Goal: Find specific page/section: Find specific page/section

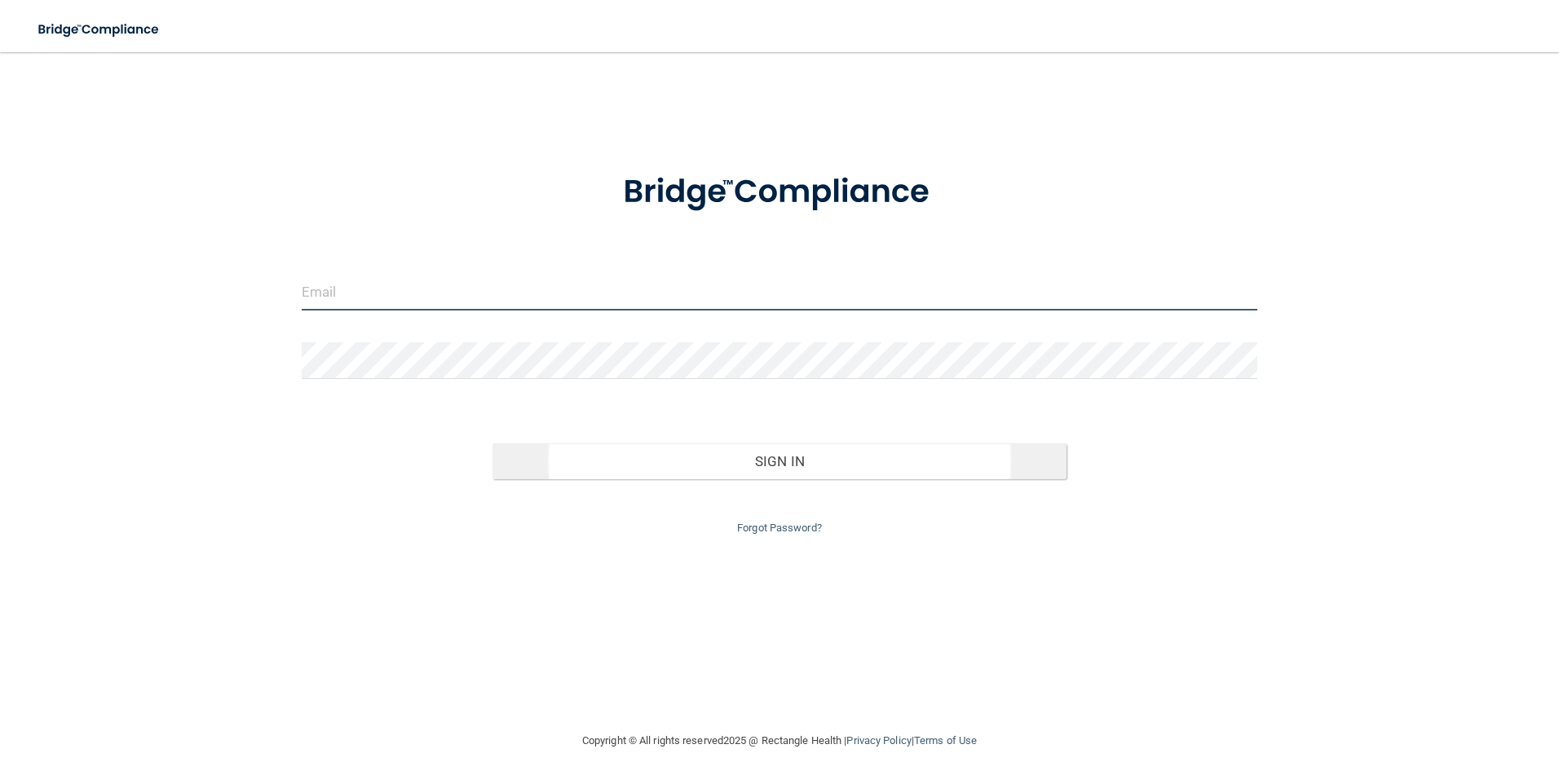
type input "[PERSON_NAME][DOMAIN_NAME][EMAIL_ADDRESS][PERSON_NAME][DOMAIN_NAME]"
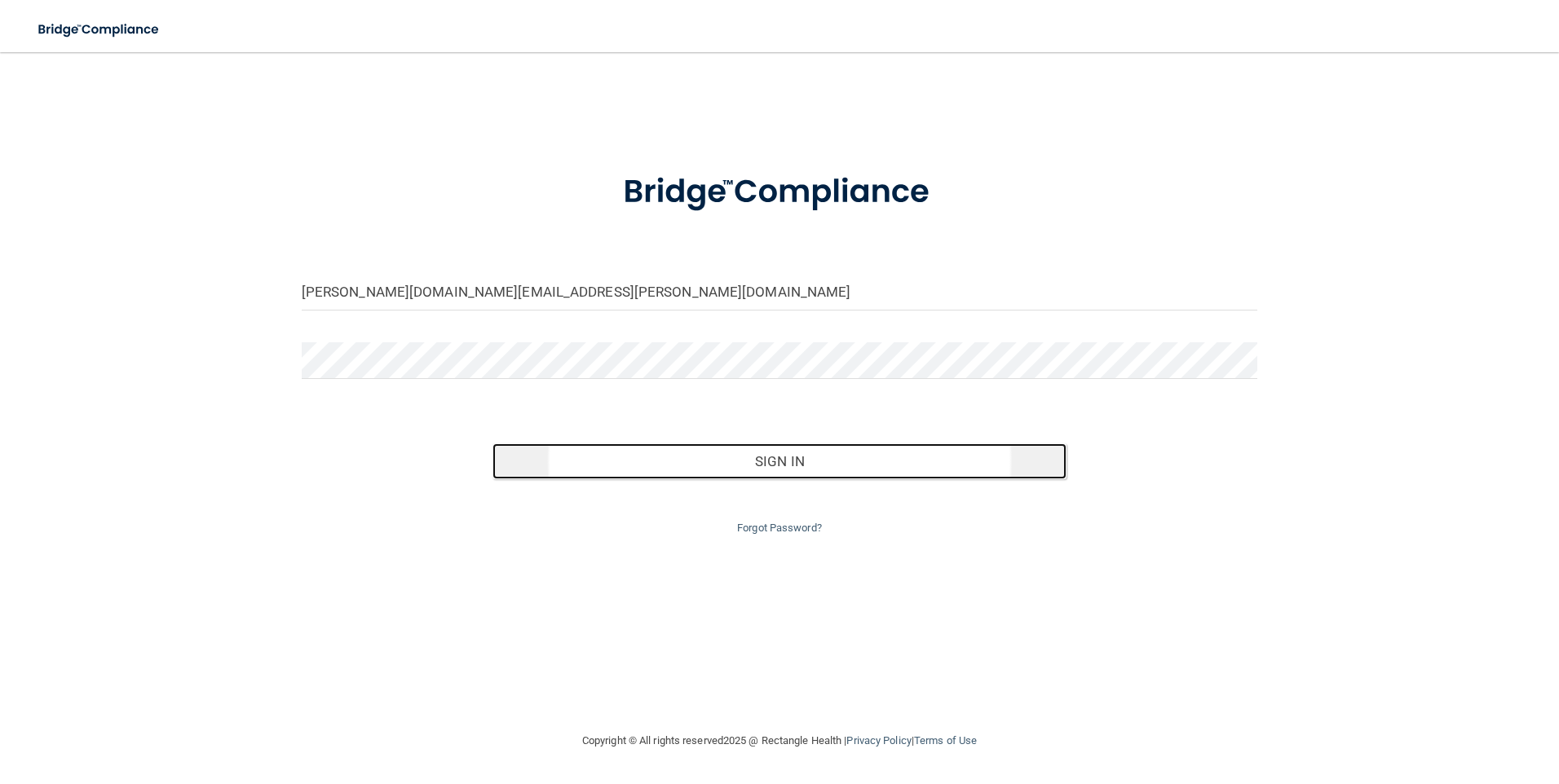
click at [750, 473] on button "Sign In" at bounding box center [779, 461] width 574 height 36
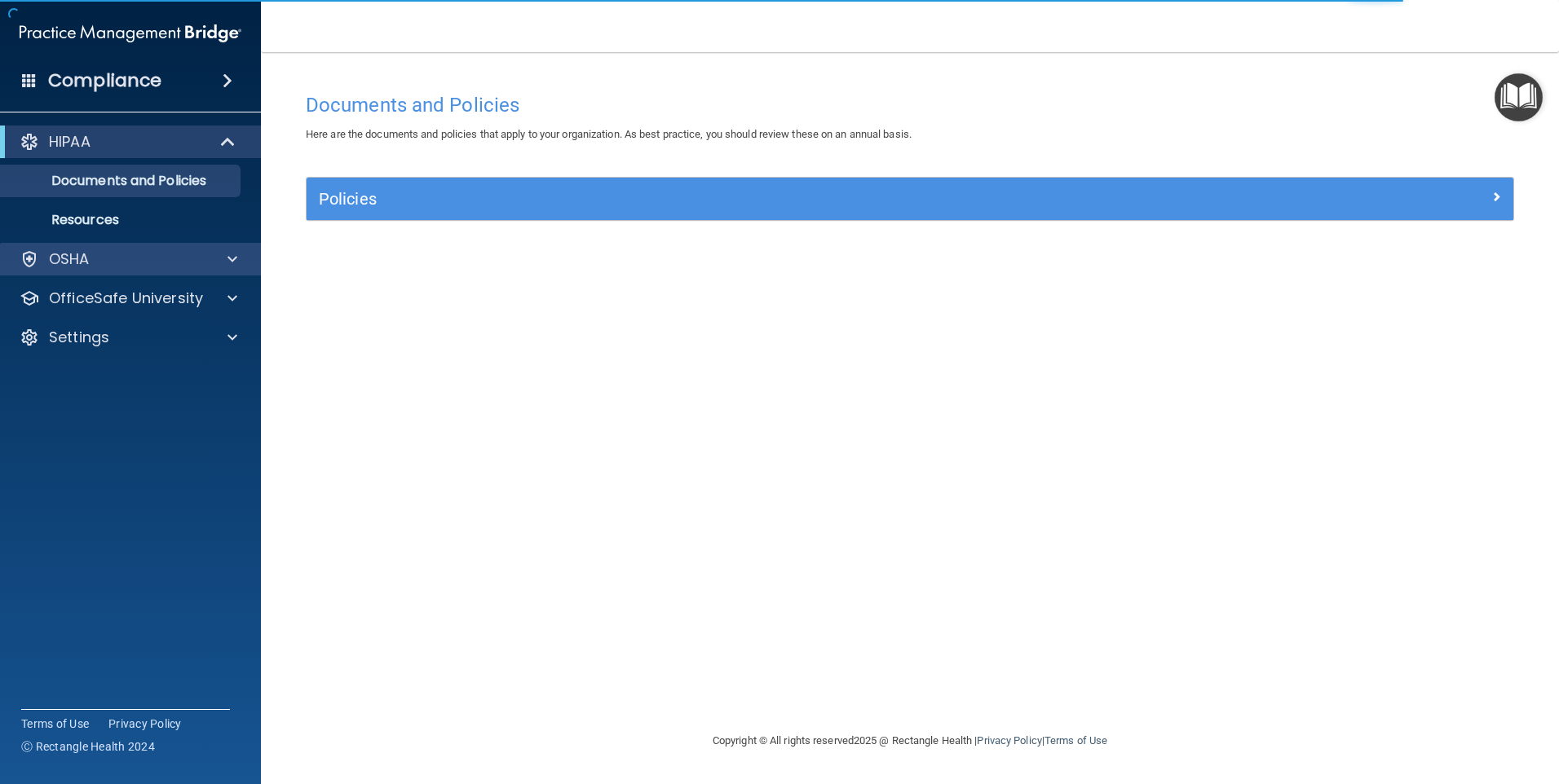
click at [84, 271] on div "OSHA" at bounding box center [131, 259] width 262 height 32
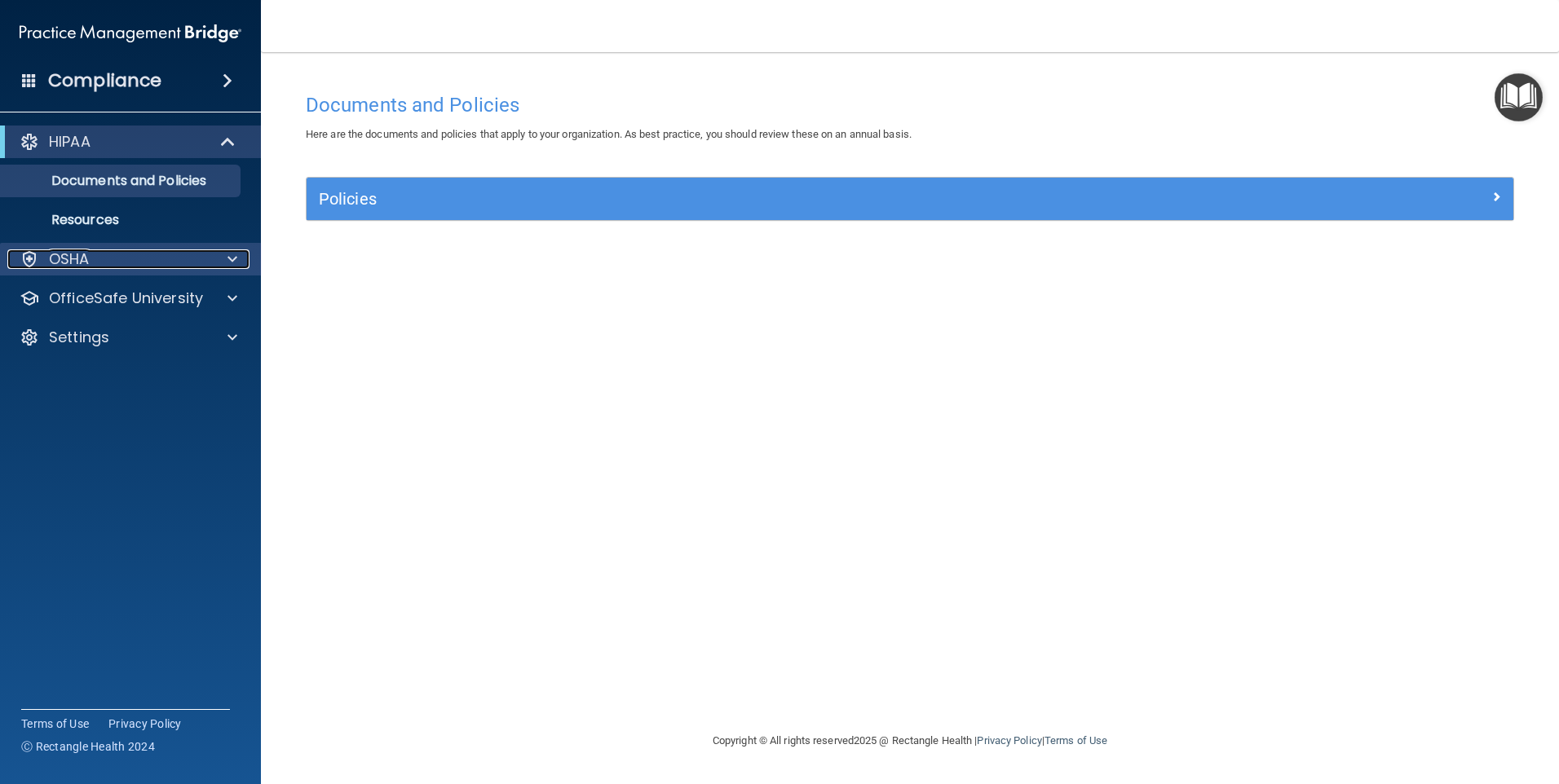
drag, startPoint x: 230, startPoint y: 262, endPoint x: 214, endPoint y: 264, distance: 16.1
click at [228, 262] on span at bounding box center [232, 259] width 10 height 20
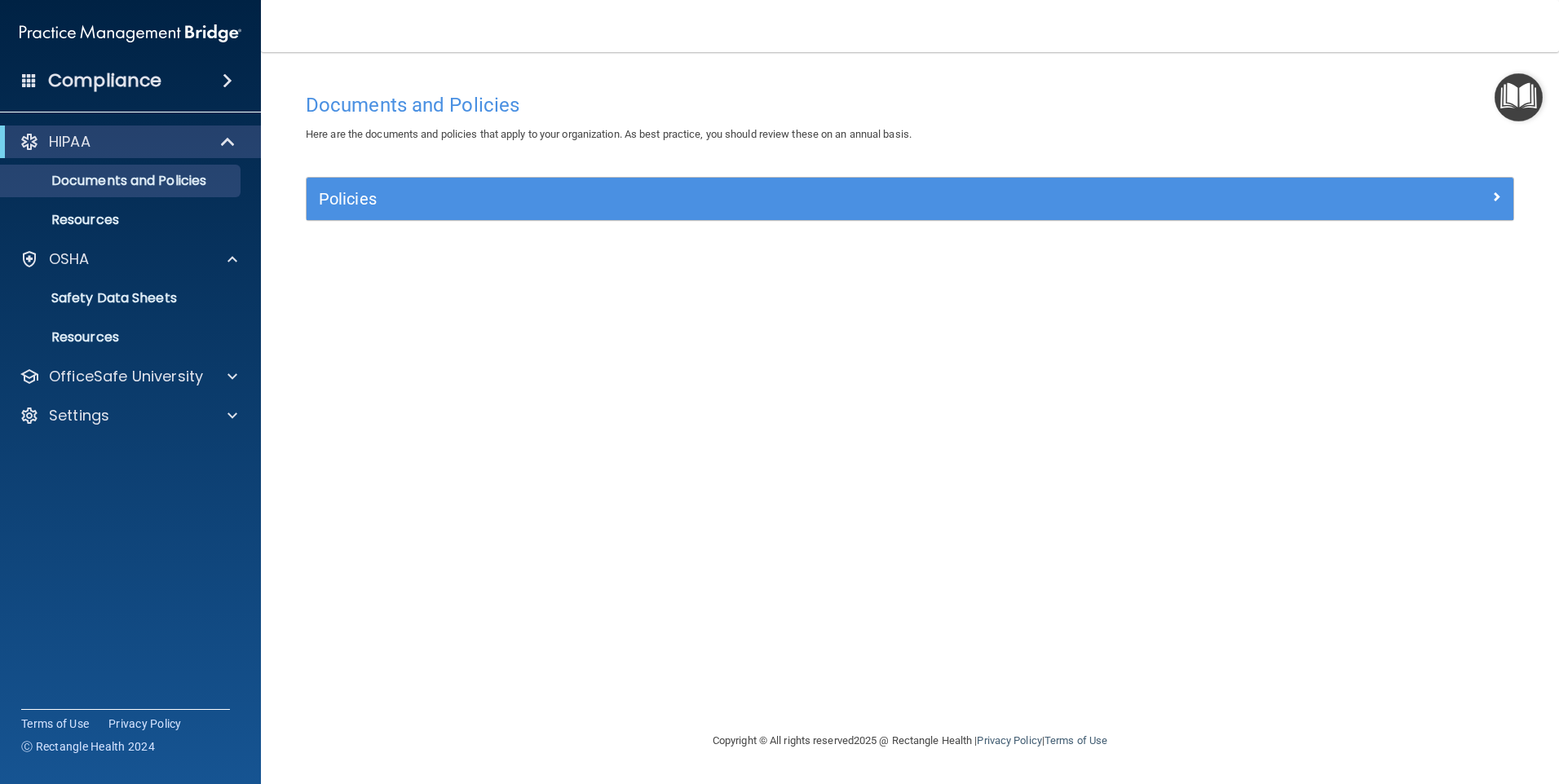
click at [287, 207] on main "Documents and Policies Here are the documents and policies that apply to your o…" at bounding box center [910, 418] width 1298 height 732
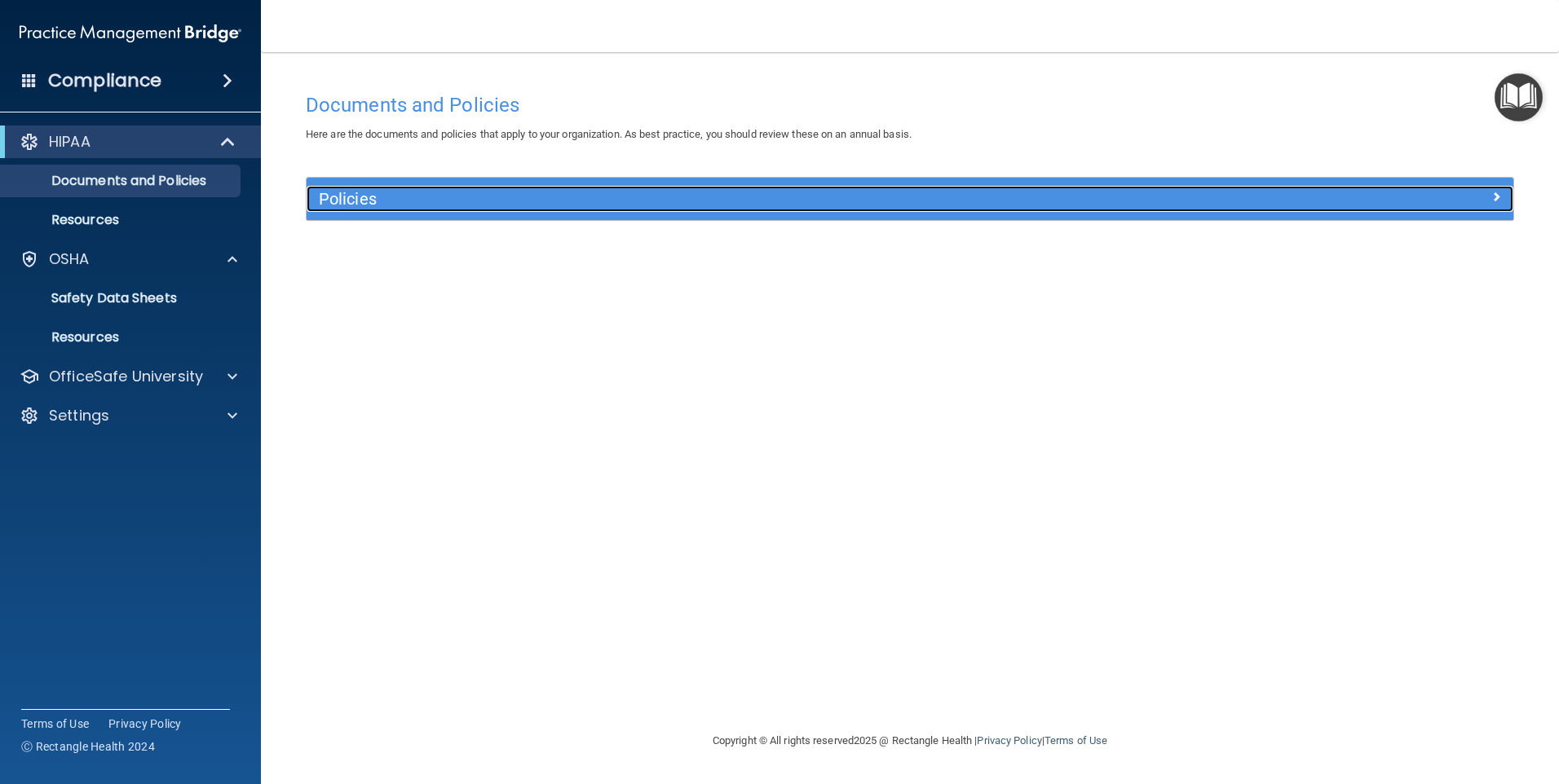
drag, startPoint x: 323, startPoint y: 199, endPoint x: 312, endPoint y: 201, distance: 11.2
click at [322, 199] on h5 "Policies" at bounding box center [759, 199] width 881 height 18
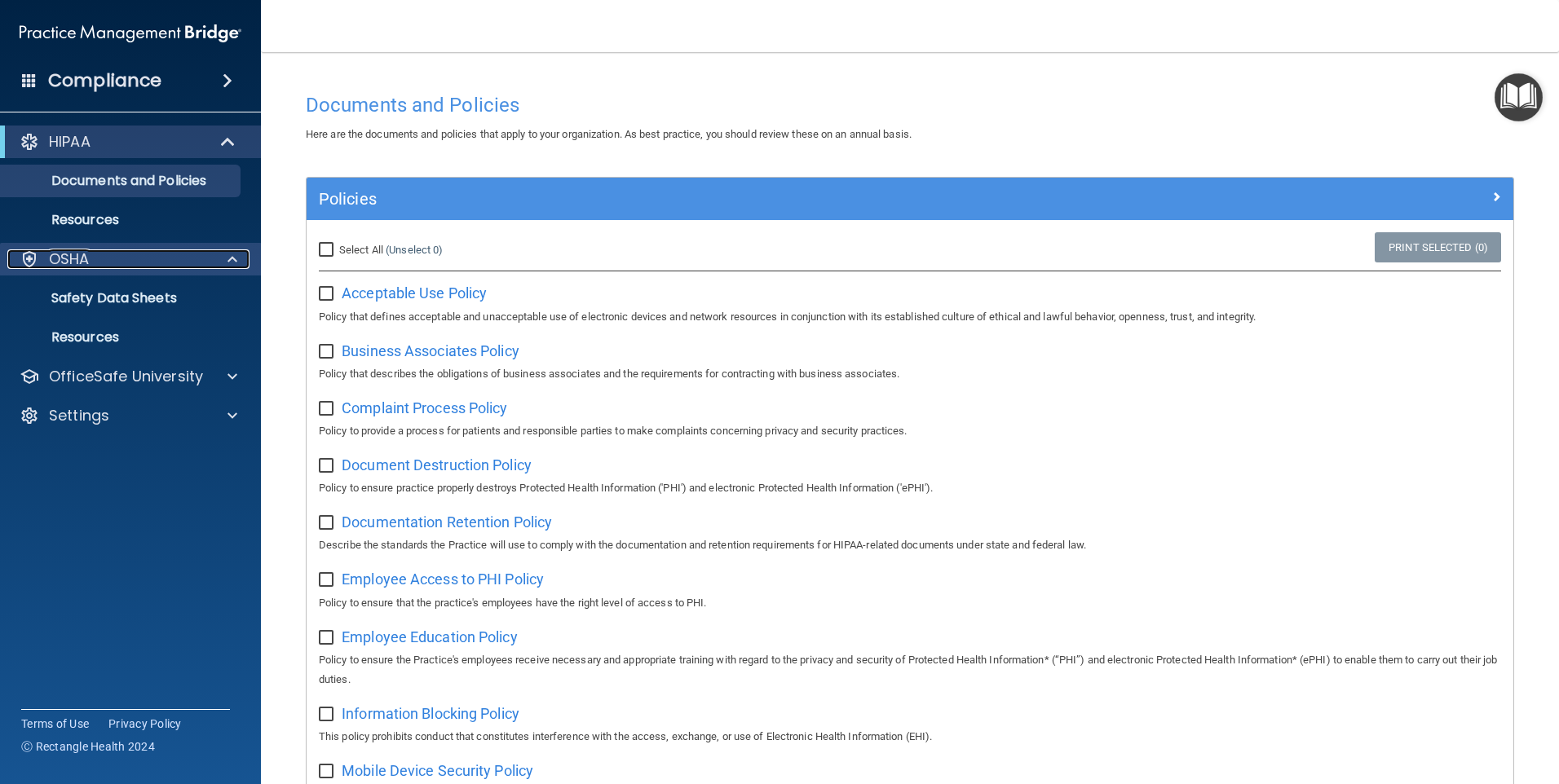
click at [186, 261] on div "OSHA" at bounding box center [108, 259] width 202 height 20
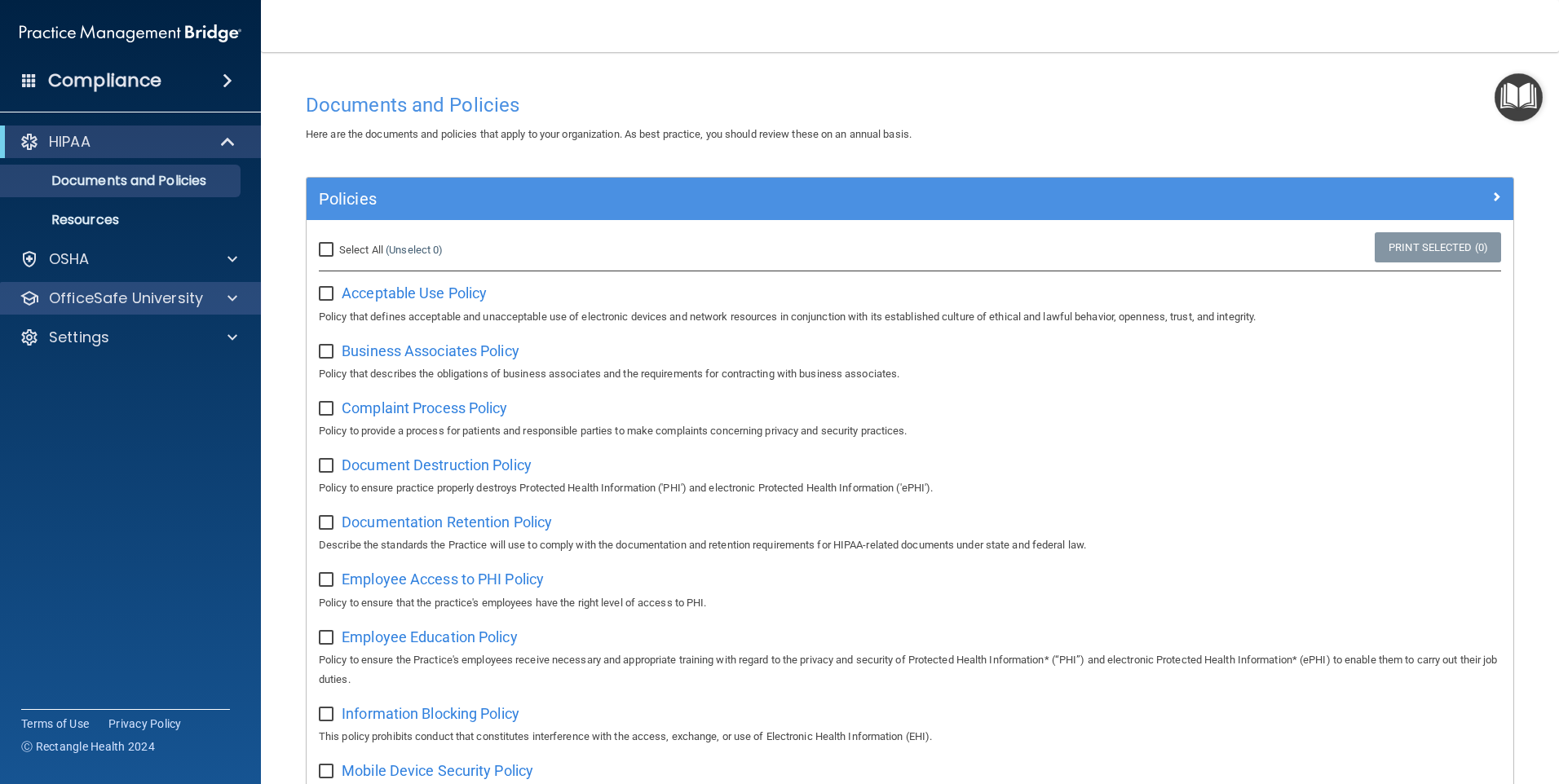
click at [174, 287] on div "OfficeSafe University" at bounding box center [131, 298] width 262 height 32
click at [228, 288] on div "OfficeSafe University" at bounding box center [131, 298] width 262 height 32
